Goal: Complete application form

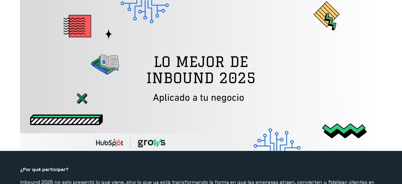
select select "MX"
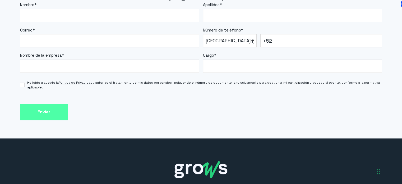
scroll to position [449, 0]
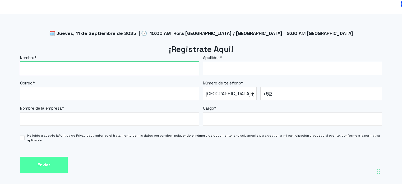
click at [130, 69] on input "Nombre *" at bounding box center [109, 68] width 179 height 13
type input "[PERSON_NAME]"
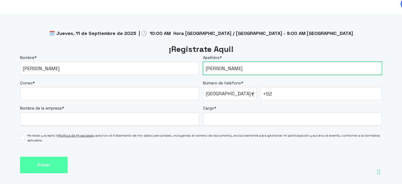
type input "[PERSON_NAME]"
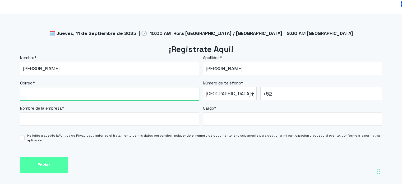
click at [143, 90] on input "Correo *" at bounding box center [109, 93] width 179 height 13
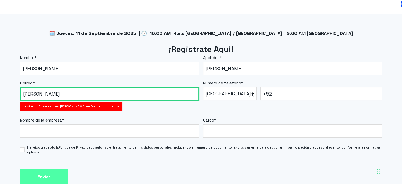
type input "[PERSON_NAME][EMAIL_ADDRESS][PERSON_NAME][DOMAIN_NAME]"
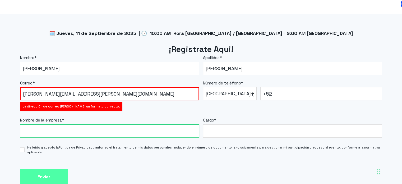
type input "RUN991216NF6"
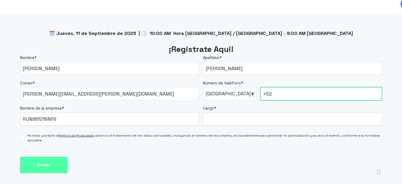
click at [280, 88] on input "+52" at bounding box center [321, 93] width 122 height 13
type input "[PHONE_NUMBER]"
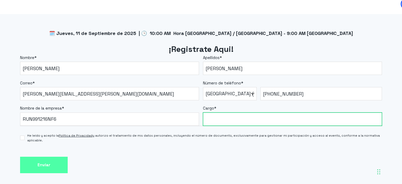
click at [230, 117] on input "Cargo *" at bounding box center [292, 118] width 179 height 13
type input "Coordinador de contenido IA"
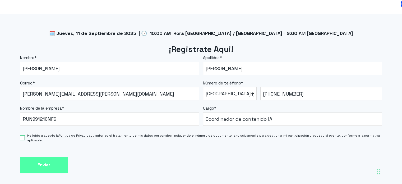
click at [22, 137] on input "He leído y acepto la Política de Privacidad y autorizo el tratamiento de mis da…" at bounding box center [22, 137] width 4 height 4
checkbox input "true"
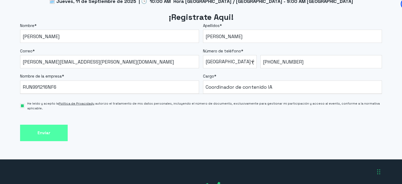
scroll to position [518, 0]
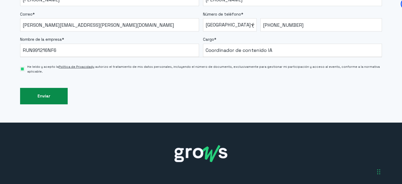
click at [38, 97] on input "Enviar" at bounding box center [44, 96] width 48 height 17
